Goal: Task Accomplishment & Management: Manage account settings

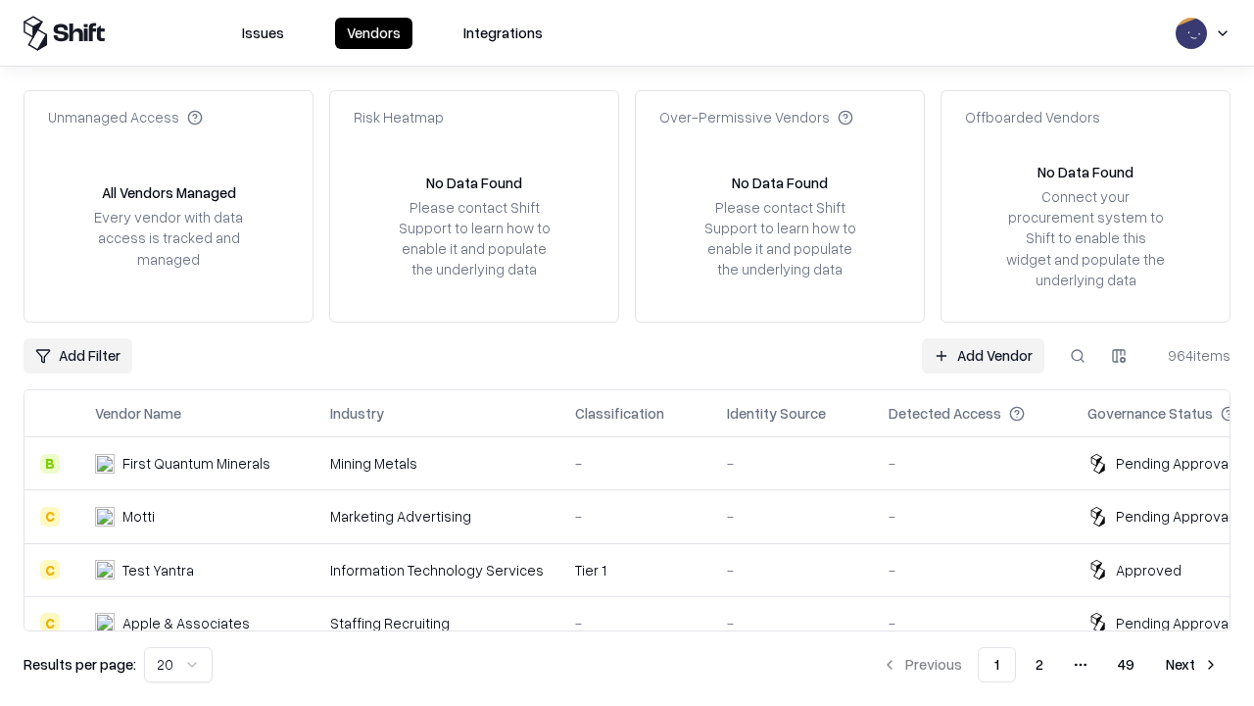
click at [983, 355] on link "Add Vendor" at bounding box center [983, 355] width 122 height 35
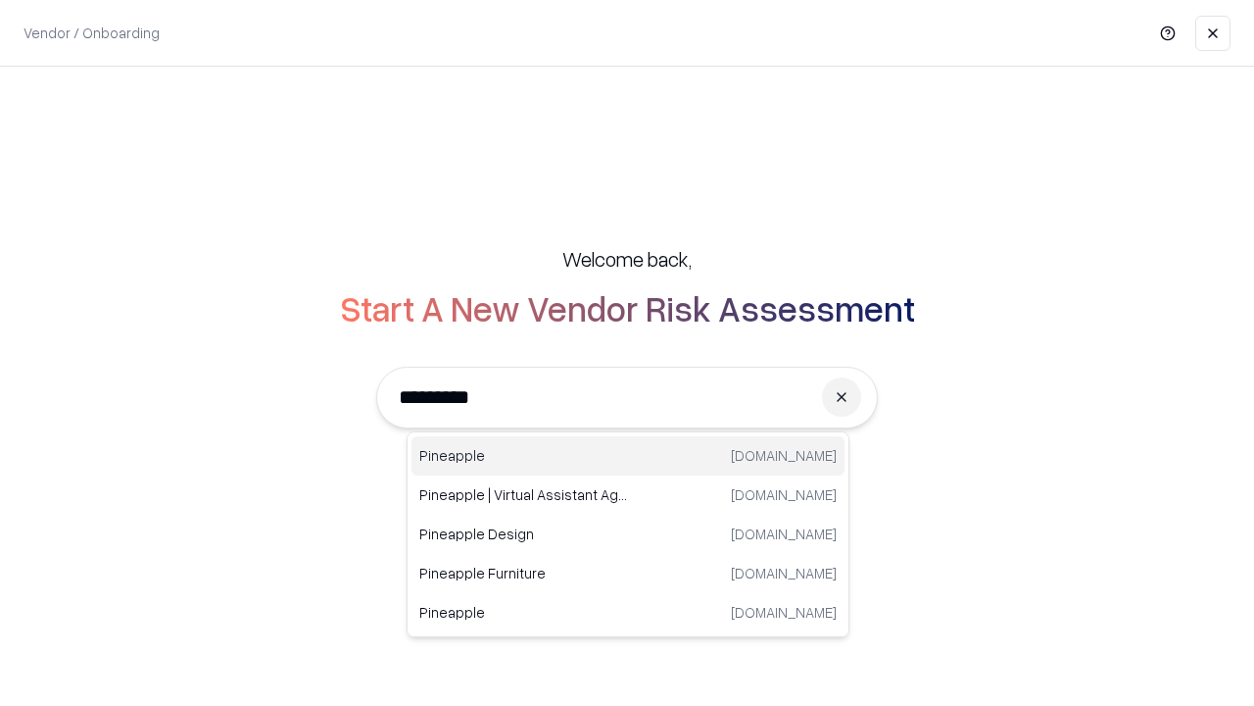
click at [628, 456] on div "Pineapple [DOMAIN_NAME]" at bounding box center [628, 455] width 433 height 39
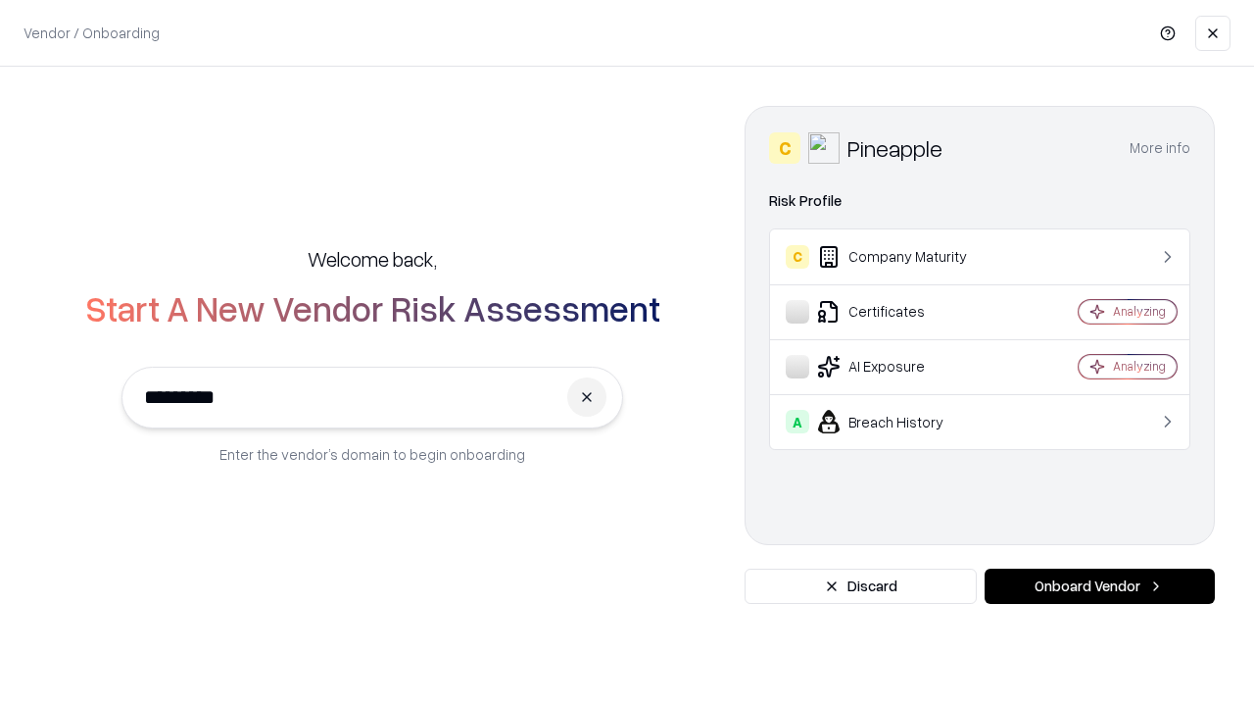
type input "*********"
click at [1099, 586] on button "Onboard Vendor" at bounding box center [1100, 585] width 230 height 35
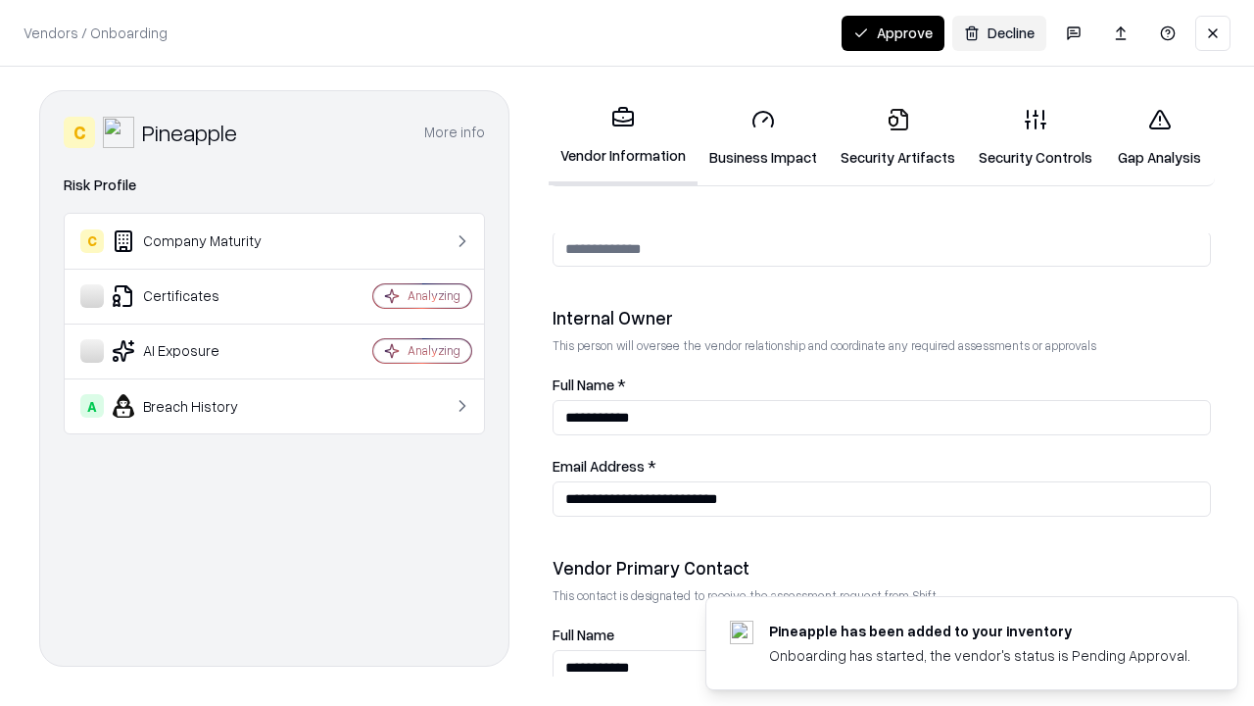
scroll to position [1015, 0]
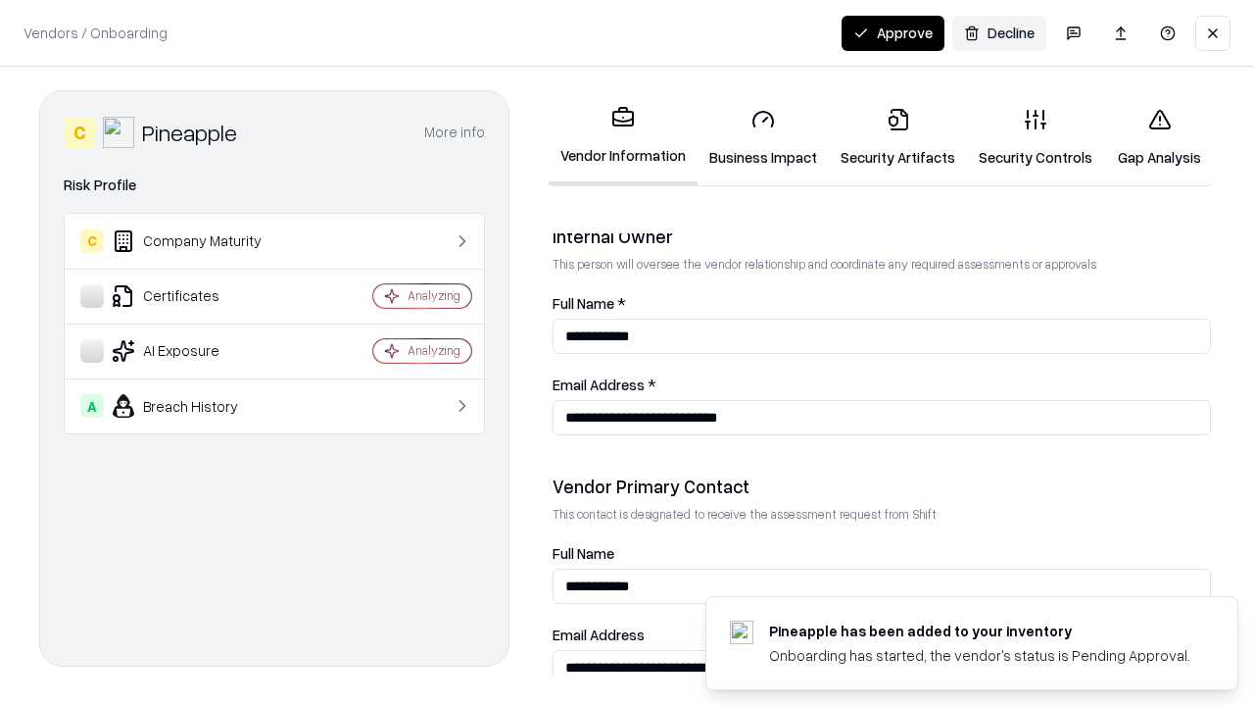
click at [763, 137] on link "Business Impact" at bounding box center [763, 137] width 131 height 91
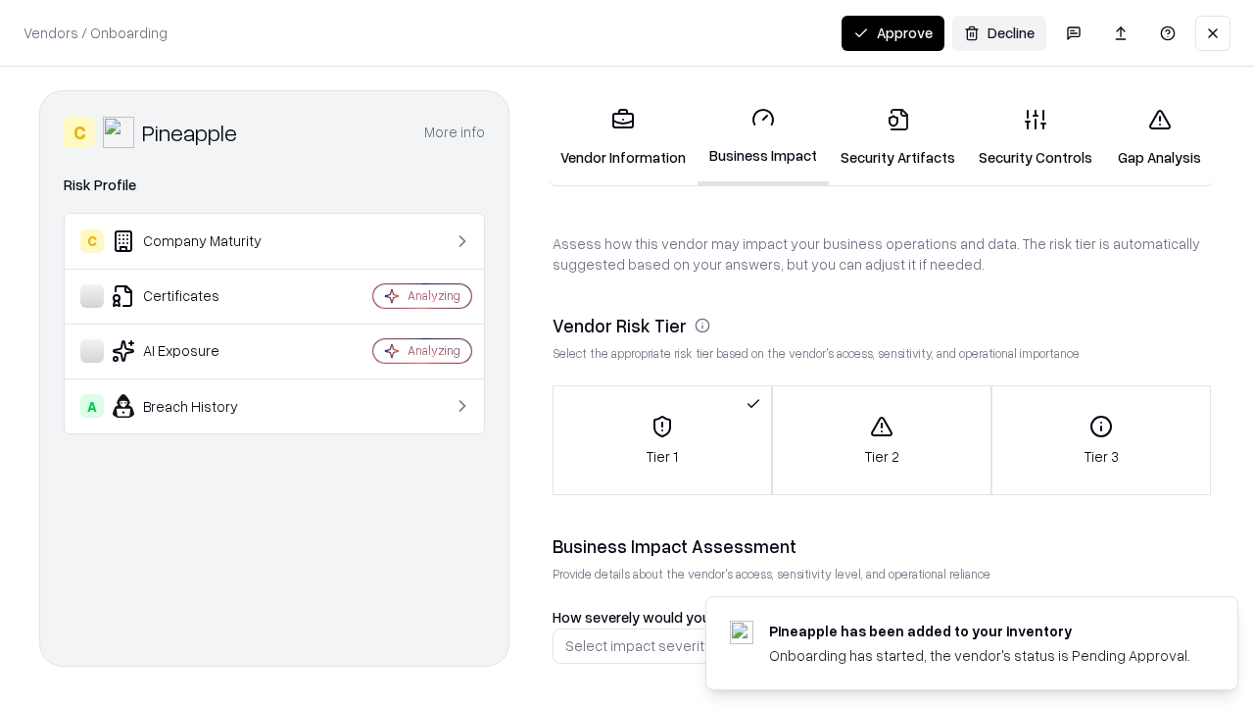
click at [898, 137] on link "Security Artifacts" at bounding box center [898, 137] width 138 height 91
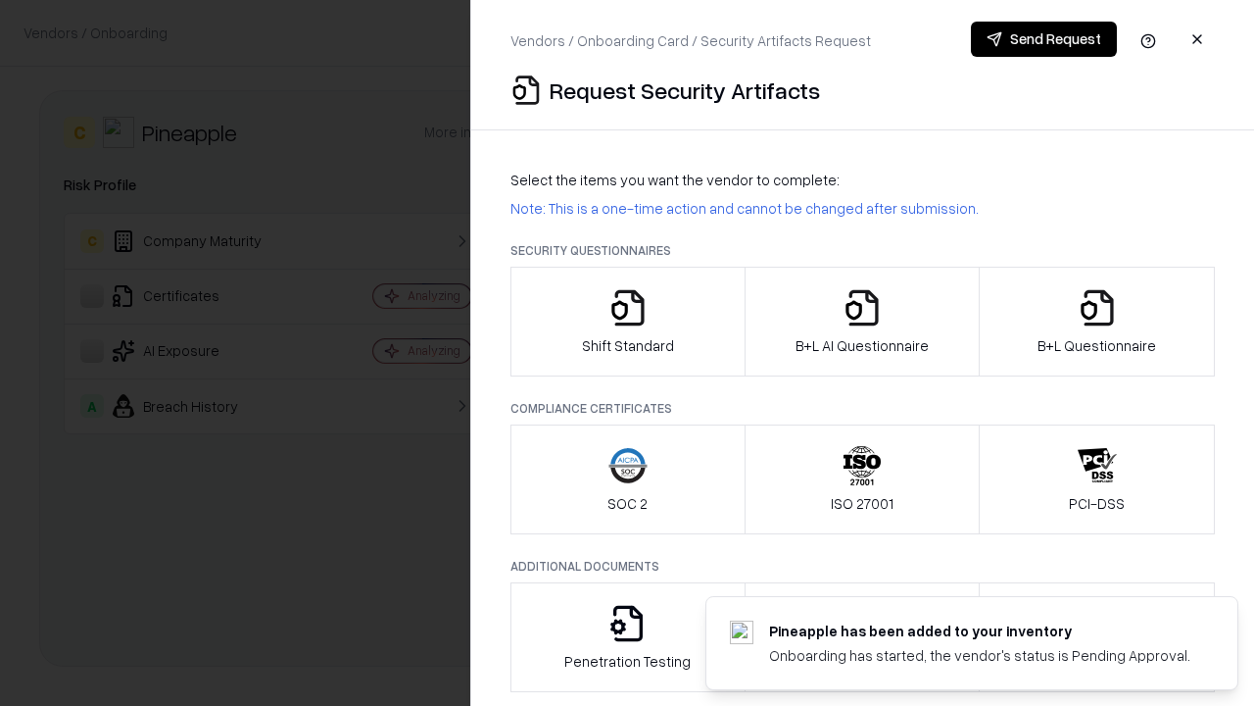
click at [627, 321] on icon "button" at bounding box center [628, 307] width 39 height 39
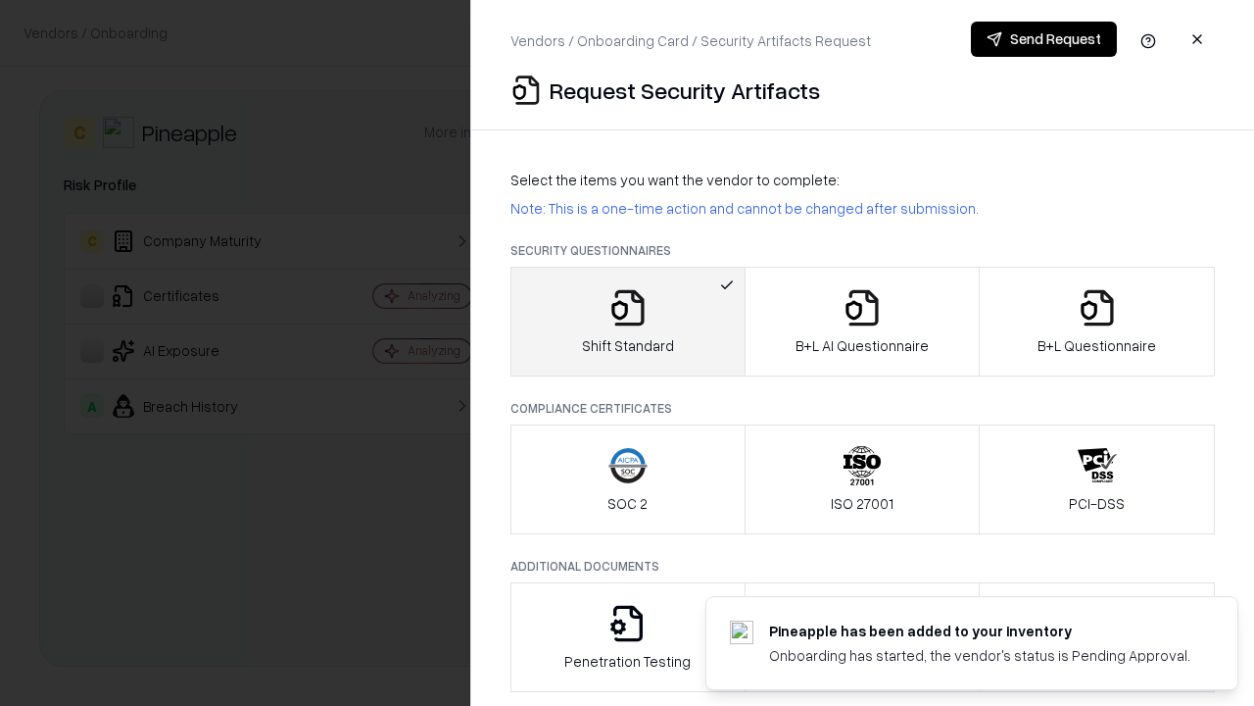
click at [1044, 39] on button "Send Request" at bounding box center [1044, 39] width 146 height 35
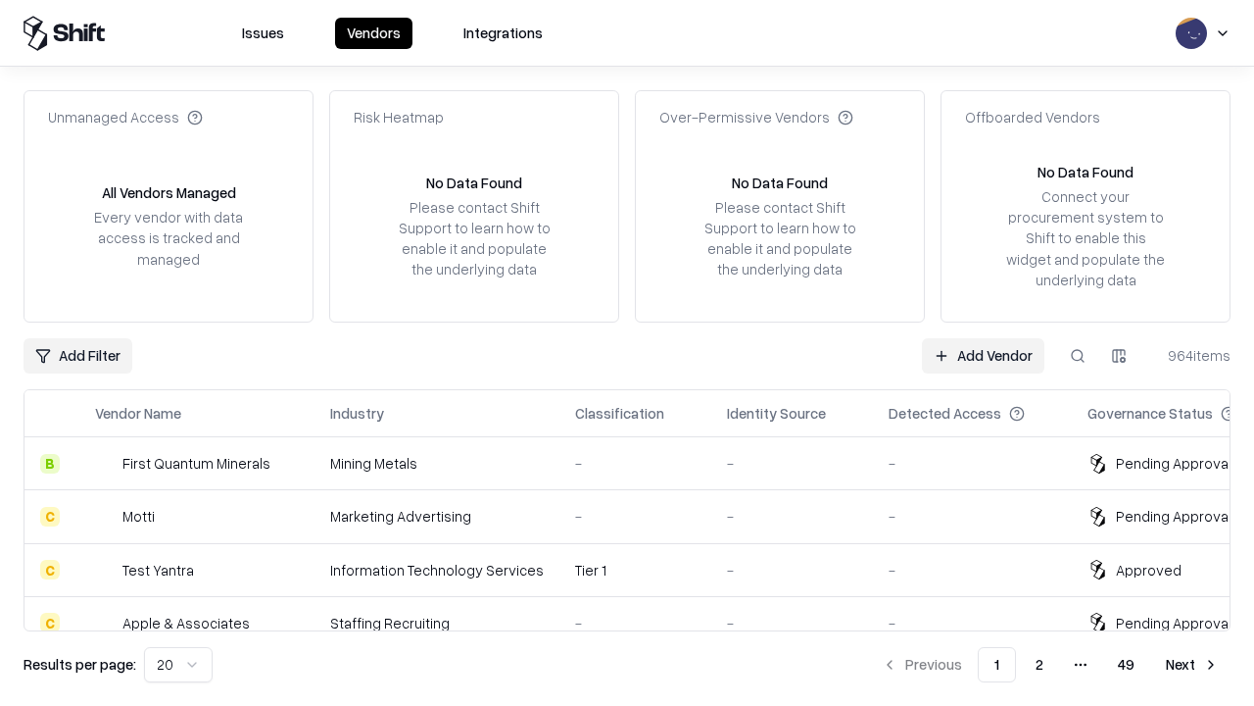
click at [1078, 355] on button at bounding box center [1077, 355] width 35 height 35
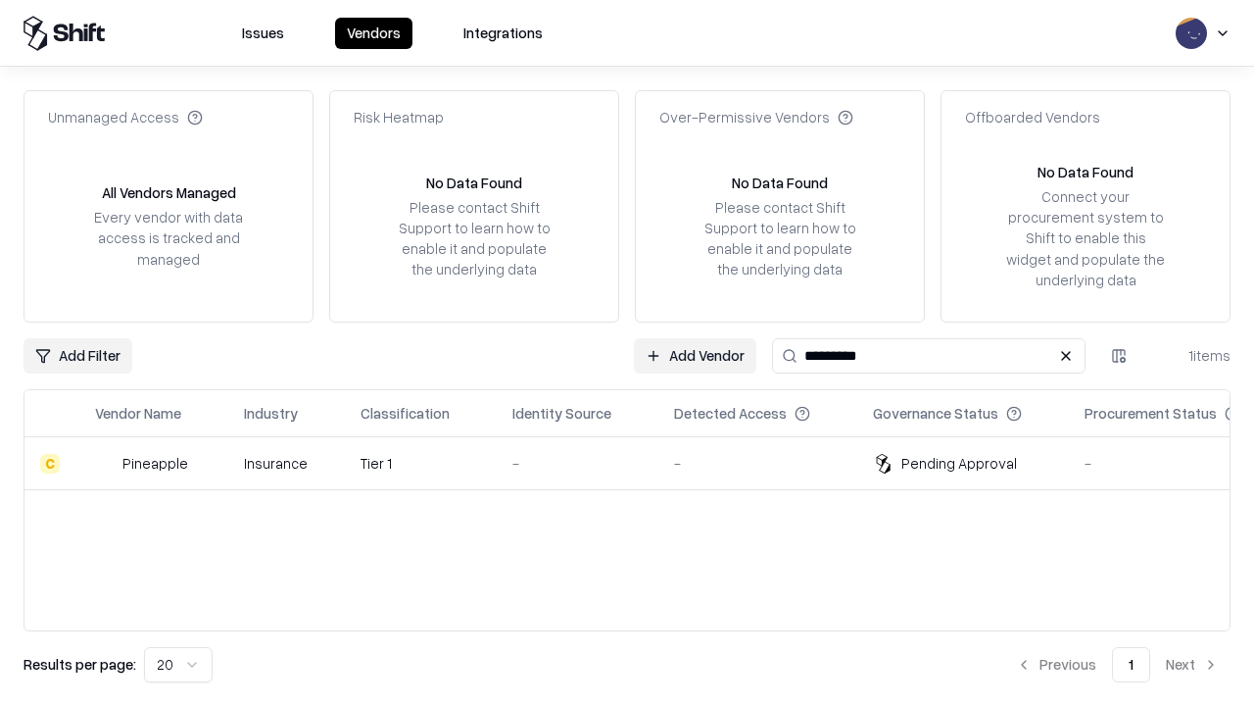
type input "*********"
click at [639, 463] on div "-" at bounding box center [578, 463] width 130 height 21
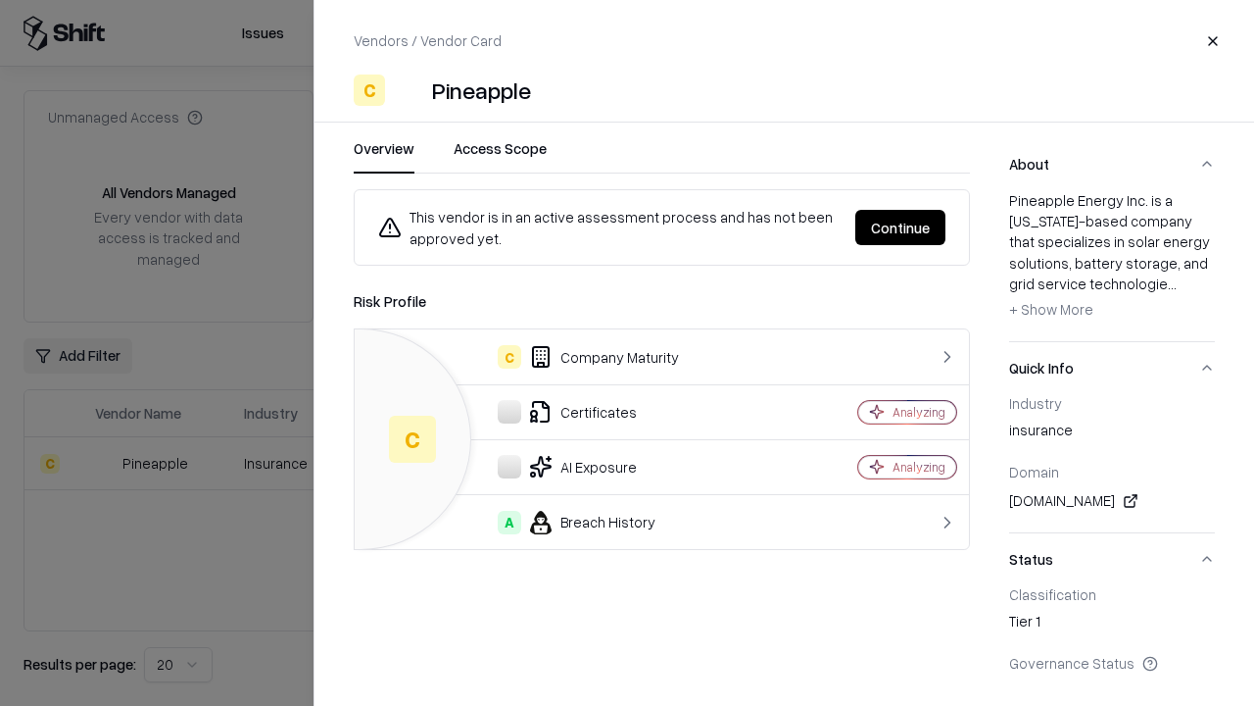
click at [901, 227] on button "Continue" at bounding box center [900, 227] width 90 height 35
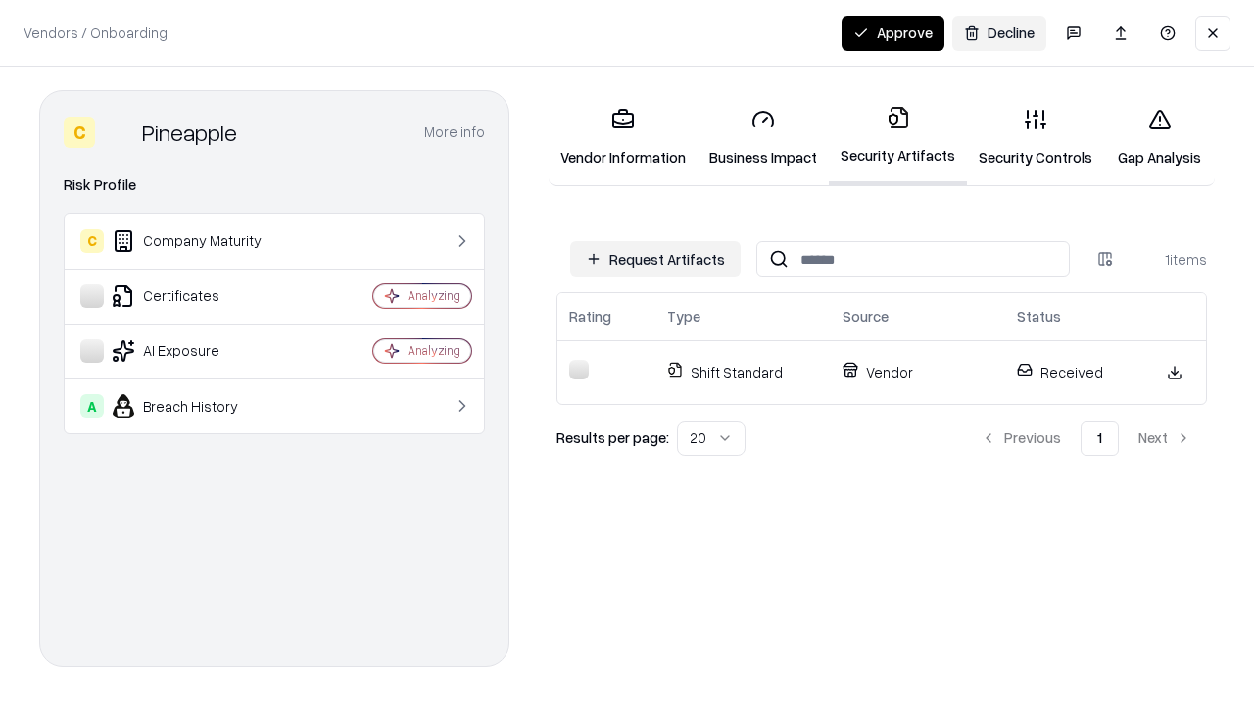
click at [893, 32] on button "Approve" at bounding box center [893, 33] width 103 height 35
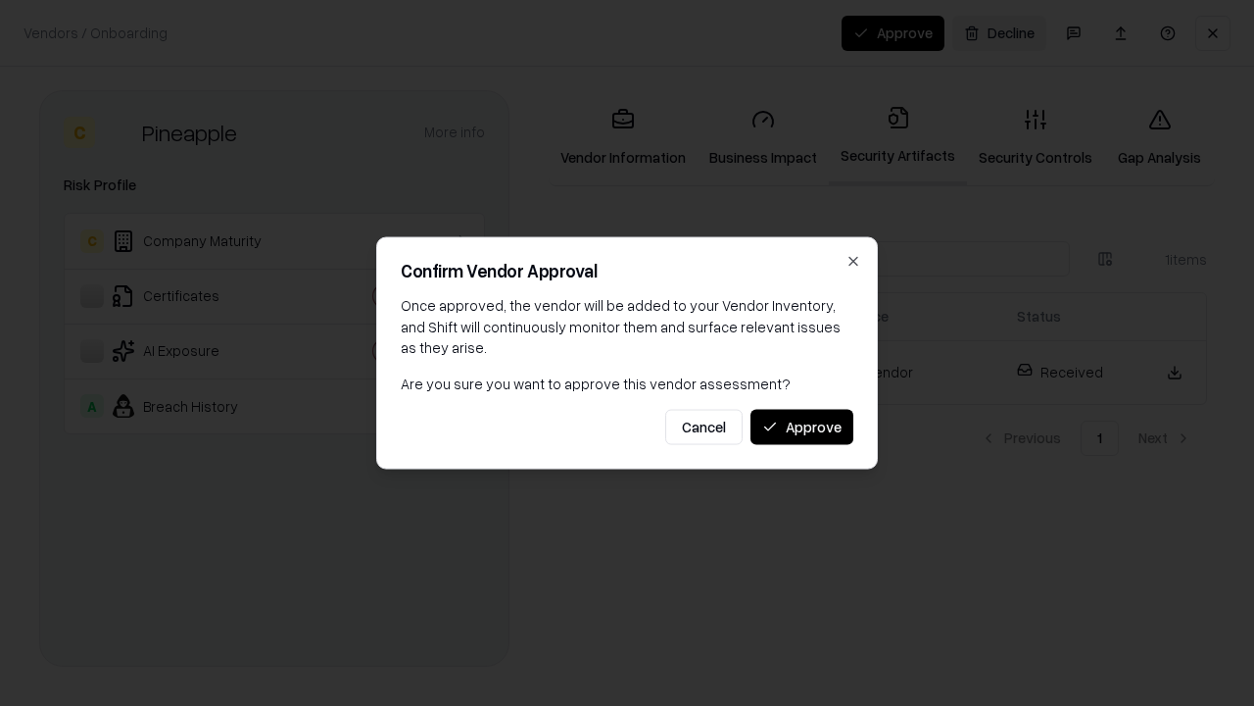
click at [802, 426] on button "Approve" at bounding box center [802, 426] width 103 height 35
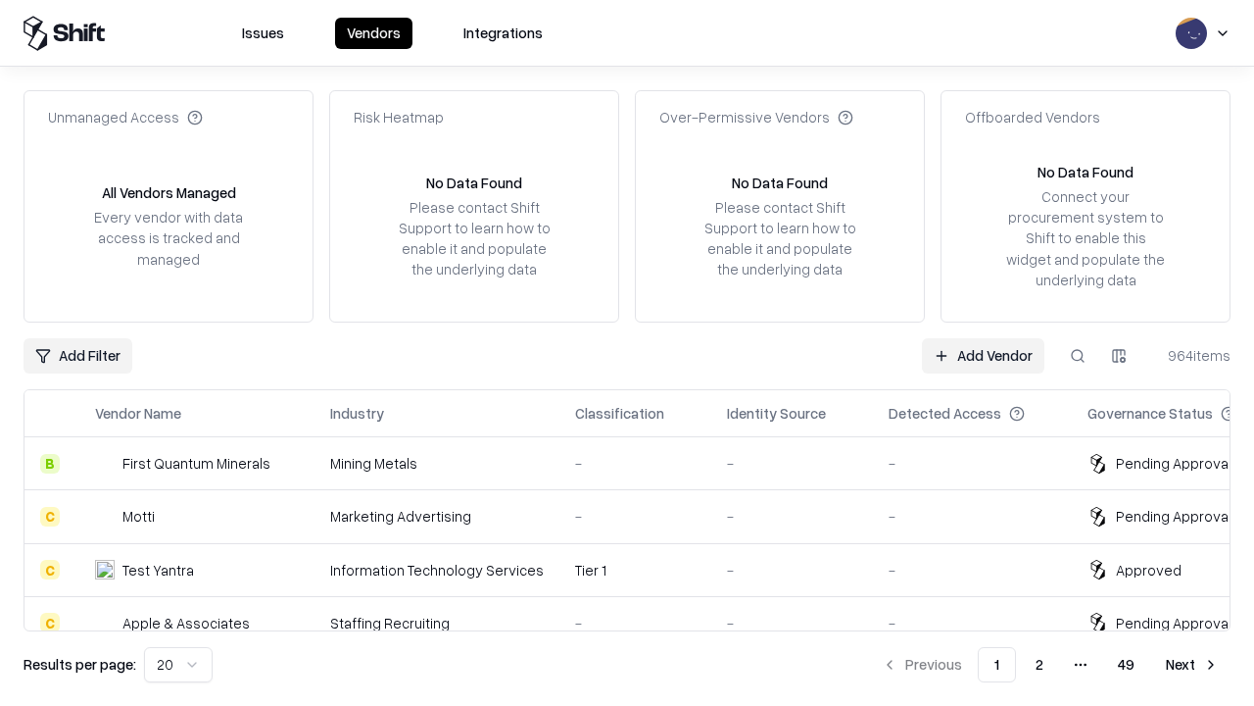
type input "*********"
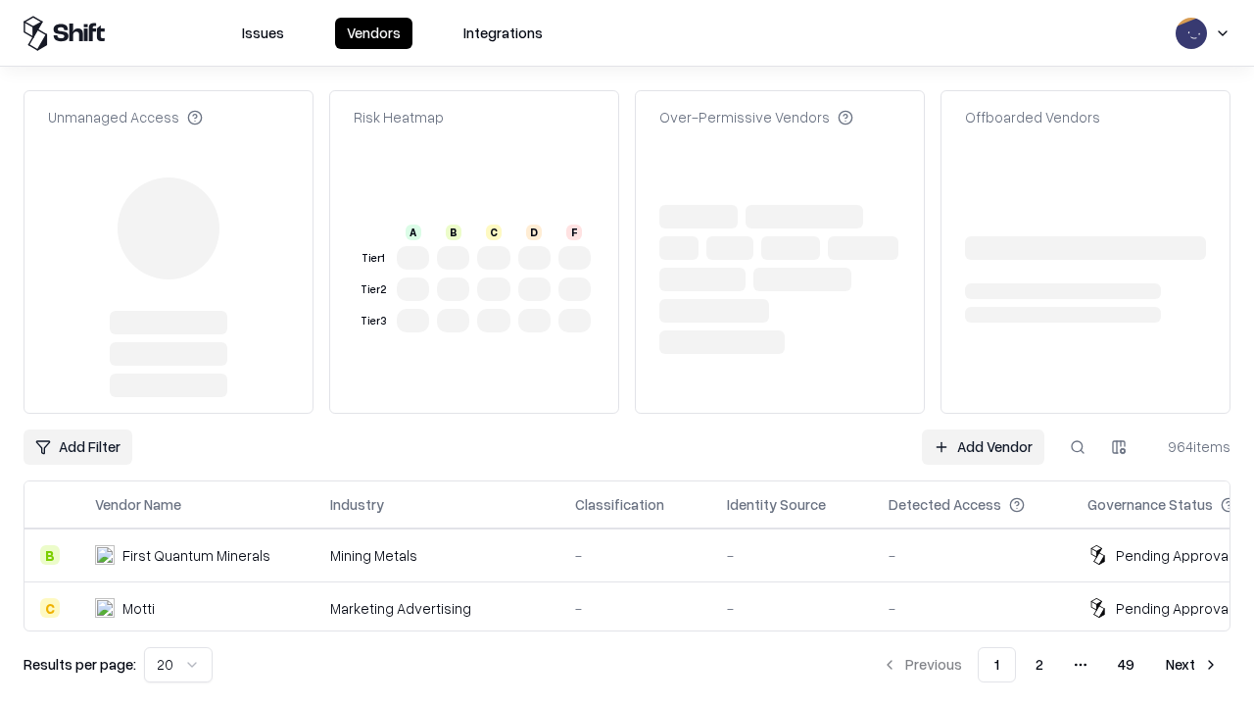
click at [983, 429] on link "Add Vendor" at bounding box center [983, 446] width 122 height 35
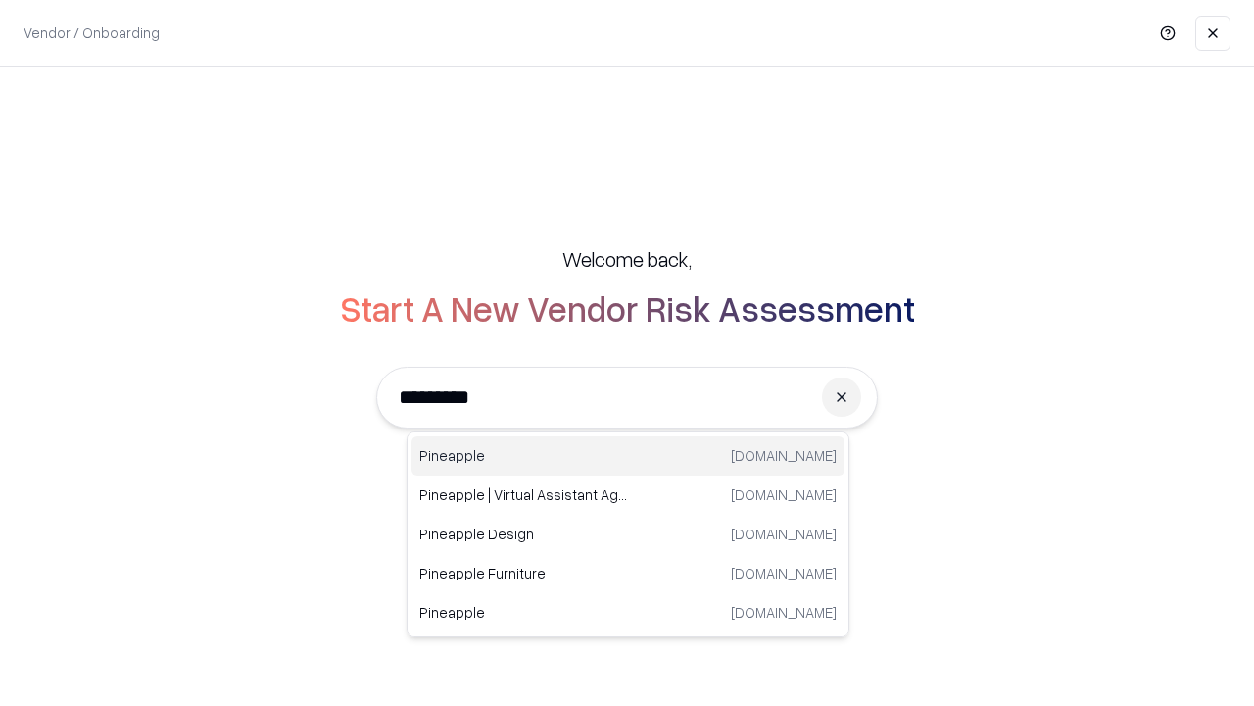
click at [628, 456] on div "Pineapple [DOMAIN_NAME]" at bounding box center [628, 455] width 433 height 39
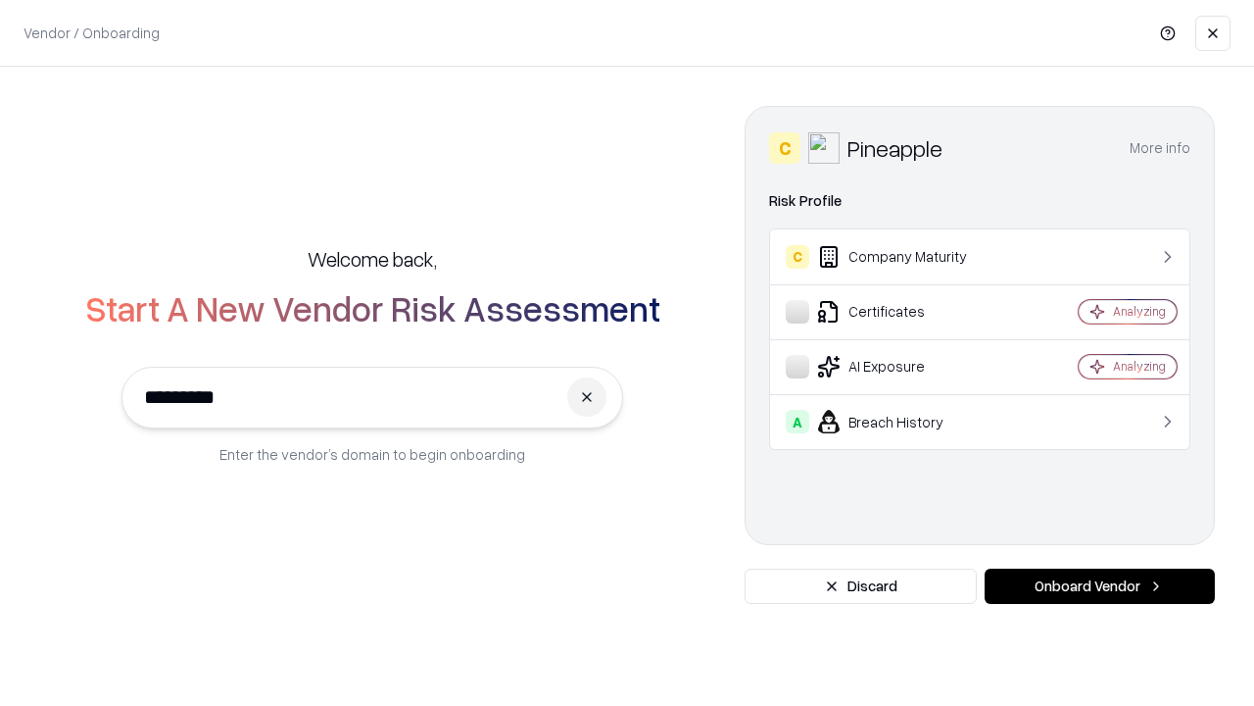
type input "*********"
click at [1099, 586] on button "Onboard Vendor" at bounding box center [1100, 585] width 230 height 35
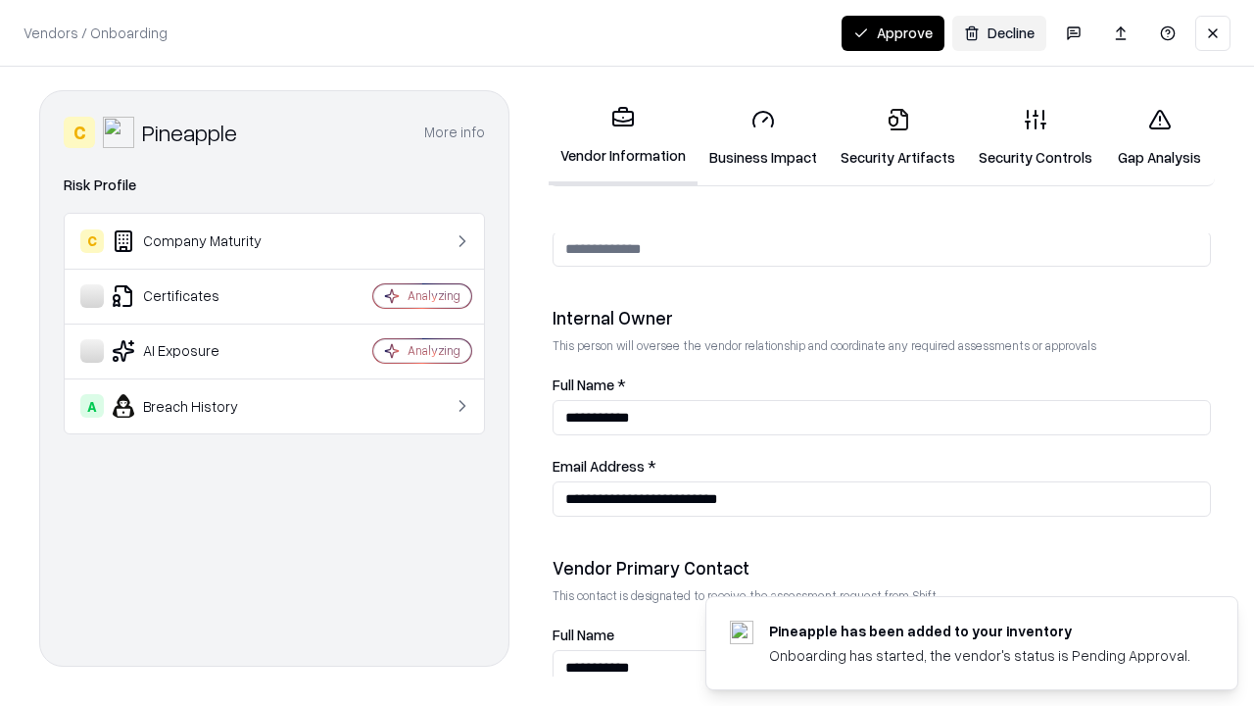
scroll to position [1015, 0]
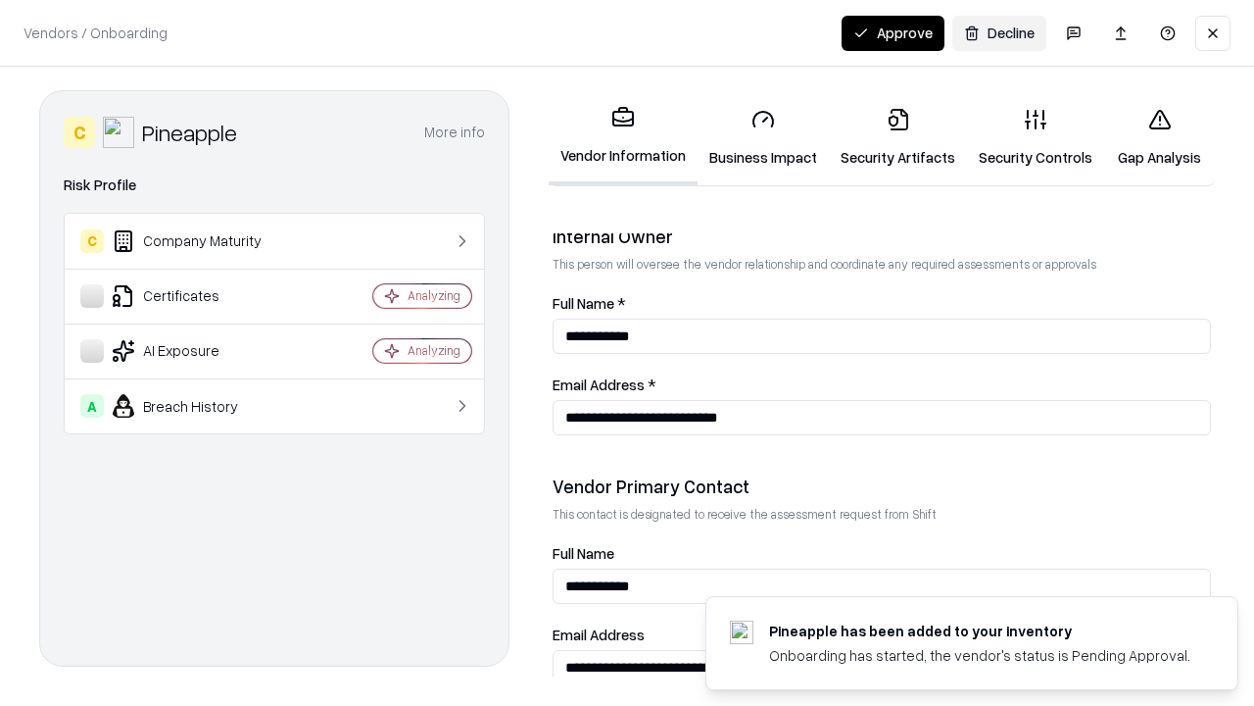
click at [893, 32] on button "Approve" at bounding box center [893, 33] width 103 height 35
